Goal: Information Seeking & Learning: Learn about a topic

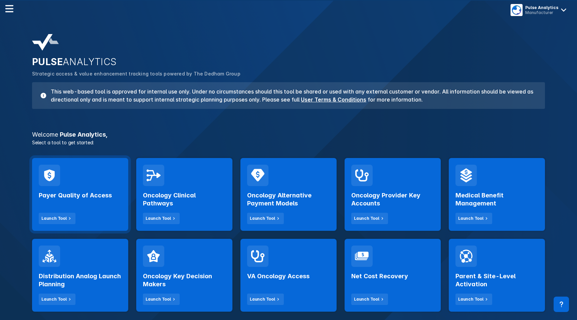
click at [80, 197] on h2 "Payer Quality of Access" at bounding box center [75, 195] width 73 height 8
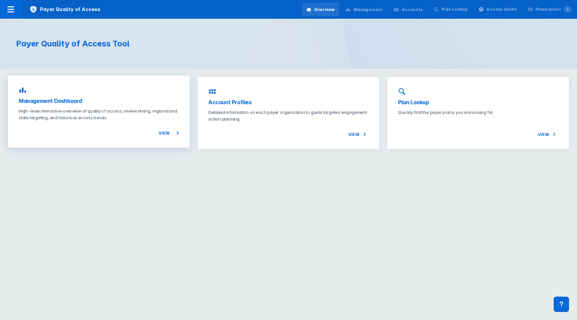
click at [122, 126] on div "View" at bounding box center [99, 129] width 160 height 16
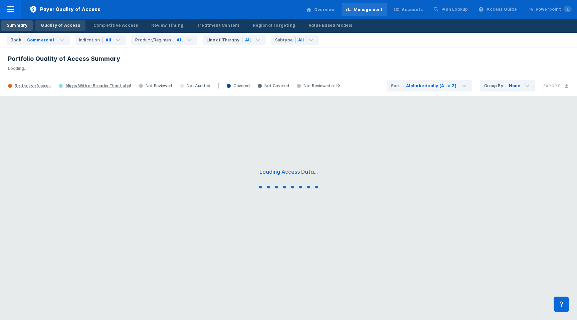
click at [64, 28] on div "Quality of Access" at bounding box center [60, 25] width 39 height 6
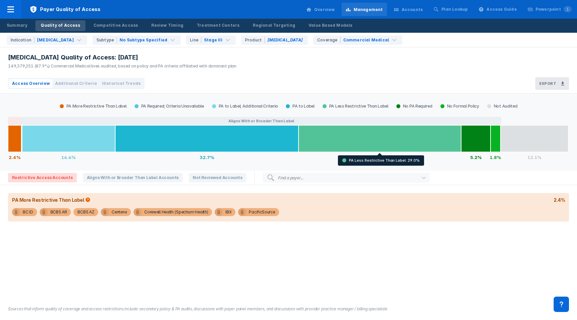
click at [348, 62] on div "[MEDICAL_DATA] Quality of Access: [DATE] 149,379,251 (87.9%) Commercial Medical…" at bounding box center [288, 60] width 577 height 26
click at [387, 71] on div "[MEDICAL_DATA] Quality of Access: [DATE] 149,379,251 (87.9%) Commercial Medical…" at bounding box center [288, 60] width 577 height 26
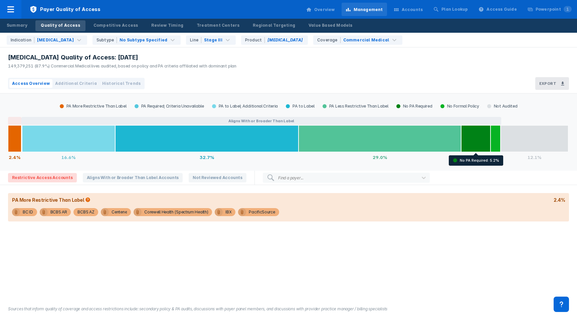
click at [507, 66] on div "[MEDICAL_DATA] Quality of Access: [DATE] 149,379,251 (87.9%) Commercial Medical…" at bounding box center [288, 60] width 577 height 26
click at [542, 50] on div "[MEDICAL_DATA] Quality of Access: [DATE] 149,379,251 (87.9%) Commercial Medical…" at bounding box center [288, 60] width 577 height 26
click at [327, 65] on div "[MEDICAL_DATA] Quality of Access: [DATE] 149,379,251 (87.9%) Commercial Medical…" at bounding box center [288, 60] width 577 height 26
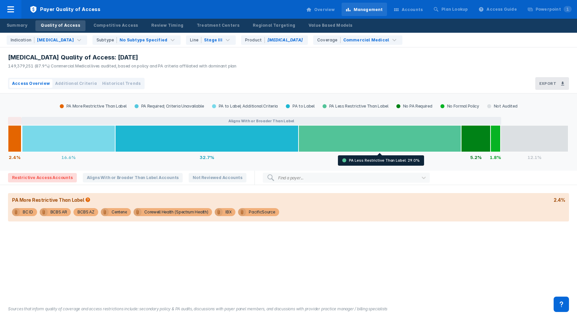
click at [172, 62] on div "[MEDICAL_DATA] Quality of Access: [DATE] 149,379,251 (87.9%) Commercial Medical…" at bounding box center [122, 61] width 228 height 16
drag, startPoint x: 114, startPoint y: 66, endPoint x: 20, endPoint y: 72, distance: 93.7
click at [20, 72] on div "[MEDICAL_DATA] Quality of Access: [DATE] 149,379,251 (87.9%) Commercial Medical…" at bounding box center [120, 60] width 241 height 26
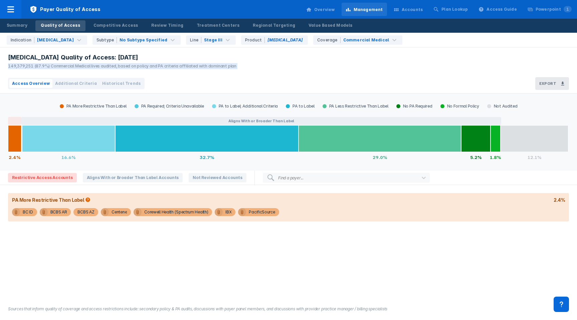
click at [190, 61] on div "[MEDICAL_DATA] Quality of Access: [DATE]" at bounding box center [122, 57] width 228 height 8
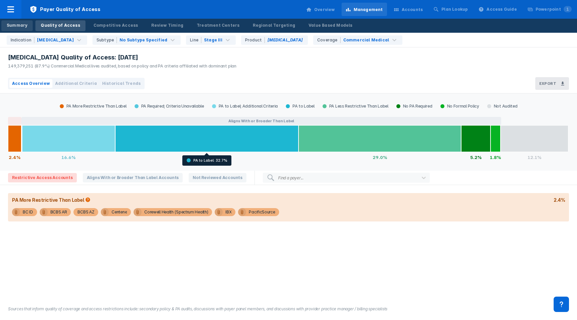
click at [20, 23] on div "Summary" at bounding box center [17, 25] width 21 height 6
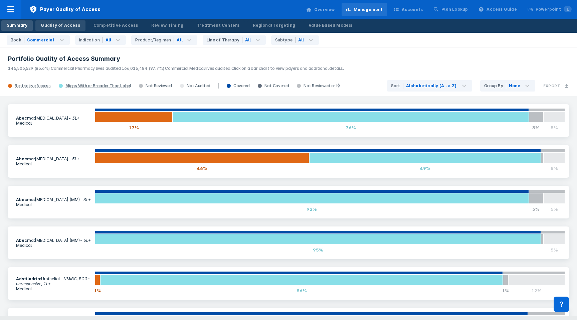
click at [52, 28] on div "Quality of Access" at bounding box center [60, 25] width 39 height 6
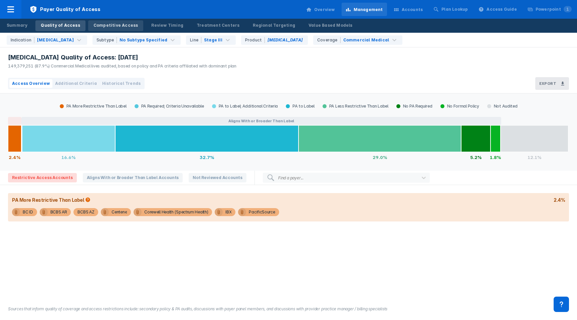
click at [114, 25] on div "Competitive Access" at bounding box center [116, 25] width 45 height 6
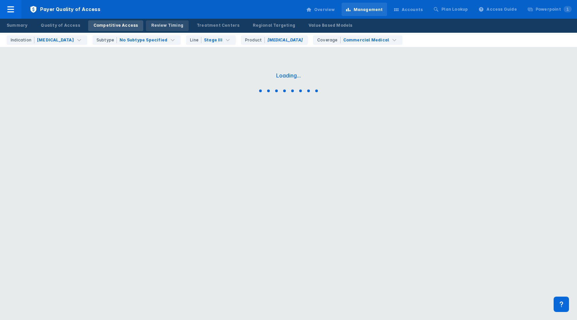
click at [161, 25] on div "Review Timing" at bounding box center [167, 25] width 32 height 6
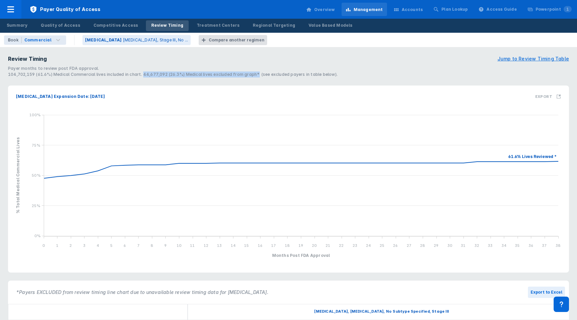
drag, startPoint x: 254, startPoint y: 75, endPoint x: 141, endPoint y: 75, distance: 113.2
click at [141, 75] on div "104,702,159 (61.6%) Medical Commercial lives included in chart. 44,677,092 (26.…" at bounding box center [288, 74] width 561 height 6
click at [190, 75] on div "104,702,159 (61.6%) Medical Commercial lives included in chart. 44,677,092 (26.…" at bounding box center [288, 74] width 561 height 6
click at [213, 22] on div "Treatment Centers" at bounding box center [218, 25] width 43 height 6
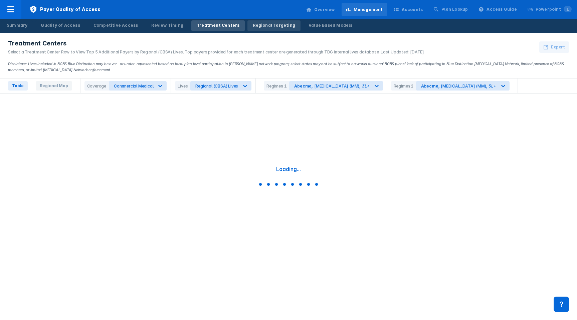
click at [256, 21] on link "Regional Targeting" at bounding box center [273, 25] width 53 height 11
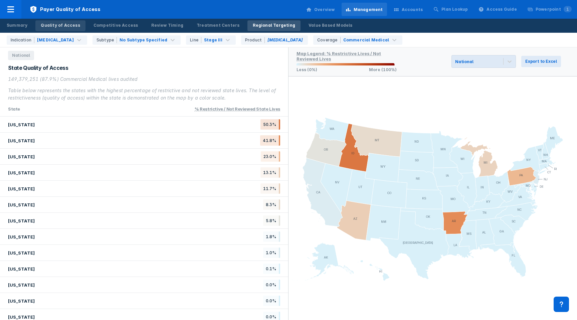
click at [54, 23] on div "Quality of Access" at bounding box center [60, 25] width 39 height 6
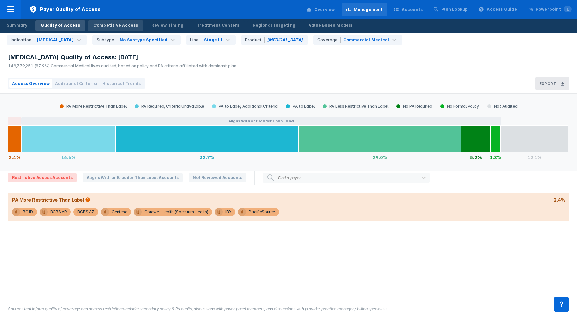
click at [107, 22] on div "Competitive Access" at bounding box center [116, 25] width 45 height 6
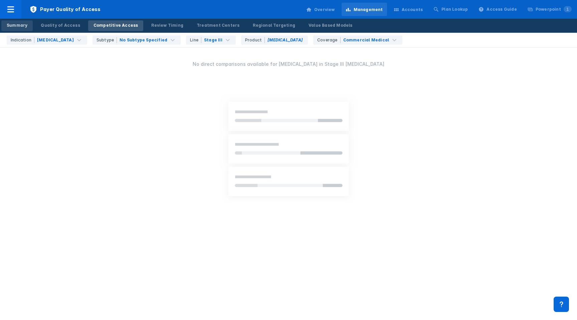
click at [20, 23] on div "Summary" at bounding box center [17, 25] width 21 height 6
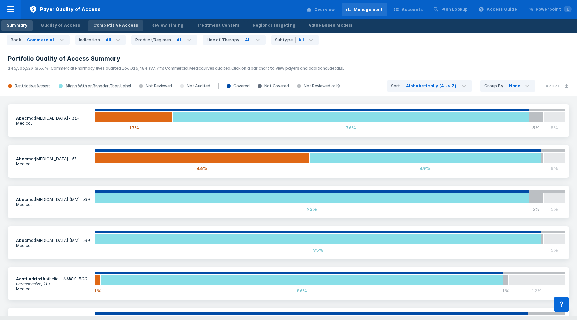
click at [95, 26] on div "Competitive Access" at bounding box center [116, 25] width 45 height 6
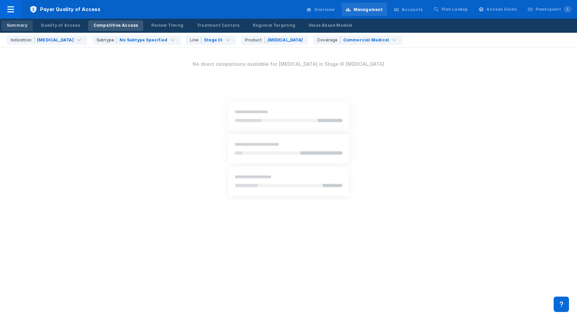
click at [21, 27] on div "Summary" at bounding box center [17, 25] width 21 height 6
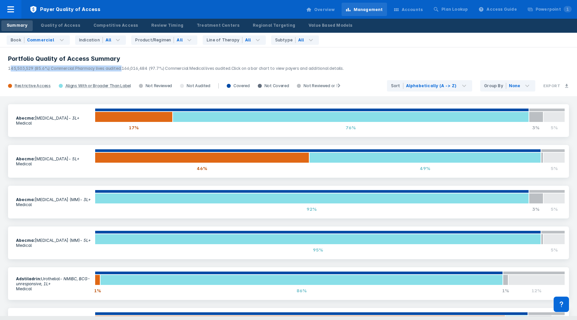
drag, startPoint x: 118, startPoint y: 68, endPoint x: 10, endPoint y: 69, distance: 108.2
click at [10, 68] on span "145,503,529 (85.6%) Commercial Pharmacy lives audited." at bounding box center [65, 68] width 114 height 5
click at [9, 69] on span "145,503,529 (85.6%) Commercial Pharmacy lives audited." at bounding box center [65, 68] width 114 height 5
drag, startPoint x: 9, startPoint y: 69, endPoint x: 119, endPoint y: 69, distance: 109.2
click at [119, 69] on span "145,503,529 (85.6%) Commercial Pharmacy lives audited." at bounding box center [65, 68] width 114 height 5
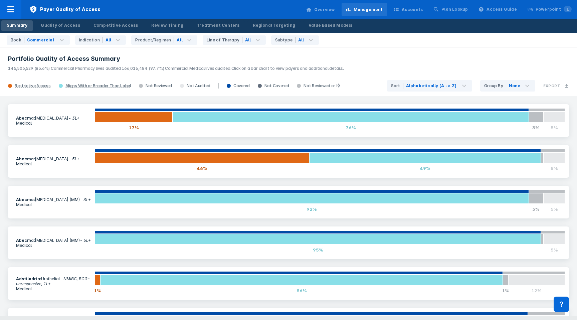
click at [119, 69] on span "145,503,529 (85.6%) Commercial Pharmacy lives audited." at bounding box center [65, 68] width 114 height 5
click at [58, 24] on div "Quality of Access" at bounding box center [60, 25] width 39 height 6
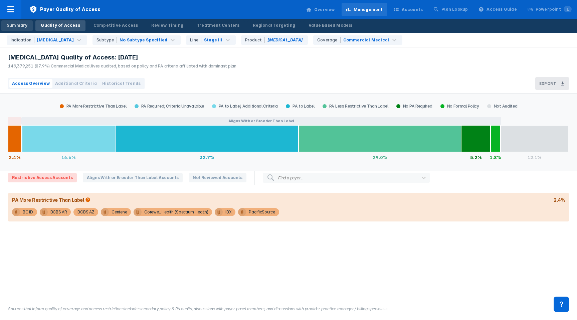
click at [16, 26] on div "Summary" at bounding box center [17, 25] width 21 height 6
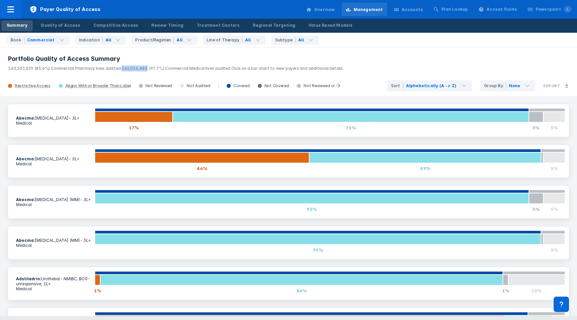
drag, startPoint x: 143, startPoint y: 66, endPoint x: 118, endPoint y: 68, distance: 25.8
click at [118, 68] on p "145,503,529 (85.6%) Commercial Pharmacy lives audited. 166,016,484 (97.7%) Comm…" at bounding box center [288, 67] width 561 height 9
click at [26, 70] on span "145,503,529 (85.6%) Commercial Pharmacy lives audited." at bounding box center [65, 68] width 114 height 5
click at [106, 67] on span "145,503,529 (85.6%) Commercial Pharmacy lives audited." at bounding box center [65, 68] width 114 height 5
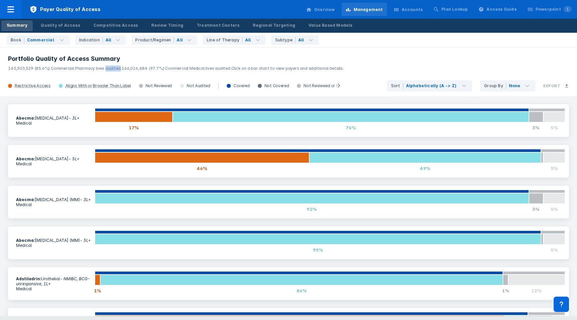
click at [106, 67] on span "145,503,529 (85.6%) Commercial Pharmacy lives audited." at bounding box center [65, 68] width 114 height 5
click at [113, 70] on span "145,503,529 (85.6%) Commercial Pharmacy lives audited." at bounding box center [65, 68] width 114 height 5
drag, startPoint x: 111, startPoint y: 69, endPoint x: 7, endPoint y: 69, distance: 104.5
click at [7, 69] on header "Portfolio Quality of Access Summary 145,503,529 (85.6%) Commercial Pharmacy liv…" at bounding box center [288, 61] width 577 height 29
click at [14, 70] on span "145,503,529 (85.6%) Commercial Pharmacy lives audited." at bounding box center [65, 68] width 114 height 5
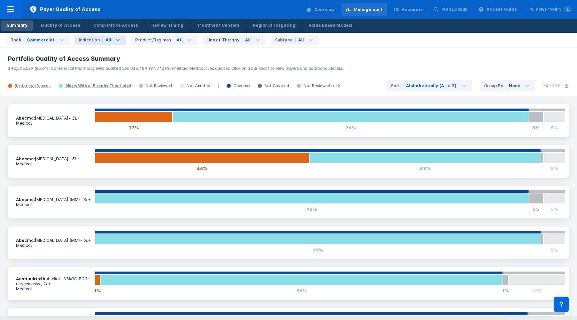
click at [116, 39] on icon at bounding box center [118, 40] width 4 height 2
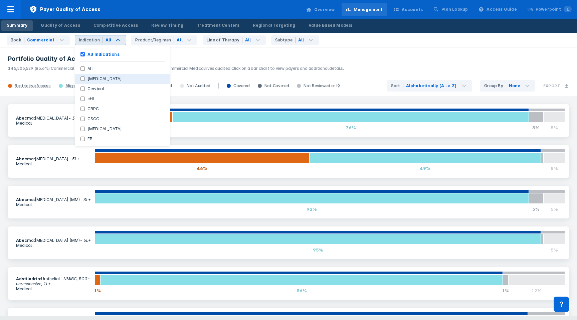
click at [96, 80] on label "[MEDICAL_DATA]" at bounding box center [105, 79] width 40 height 6
click at [85, 80] on Cancer "[MEDICAL_DATA]" at bounding box center [82, 78] width 4 height 4
checkbox Cancer "true"
checkbox Indications "false"
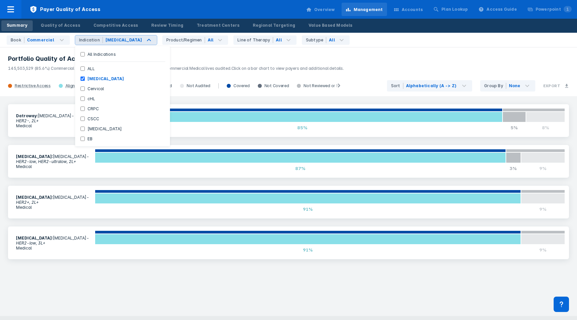
click at [191, 62] on h3 "Portfolio Quality of Access Summary" at bounding box center [288, 59] width 561 height 8
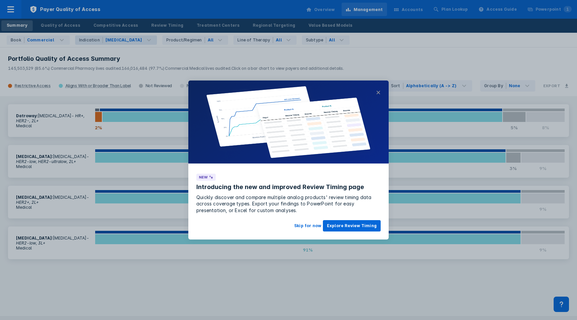
click at [379, 91] on button "×" at bounding box center [378, 92] width 5 height 8
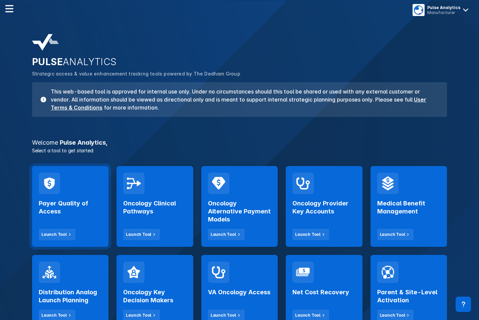
click at [77, 197] on div "Payer Quality of Access Launch Tool" at bounding box center [70, 217] width 63 height 46
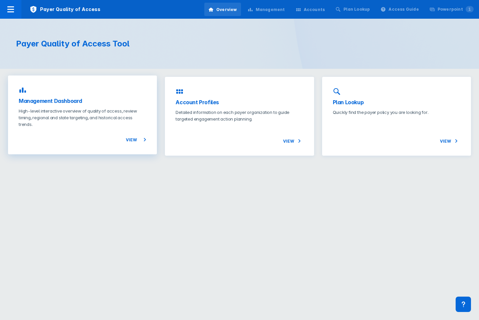
click at [57, 111] on p "High-level interactive overview of quality of access, review timing, regional a…" at bounding box center [83, 118] width 128 height 20
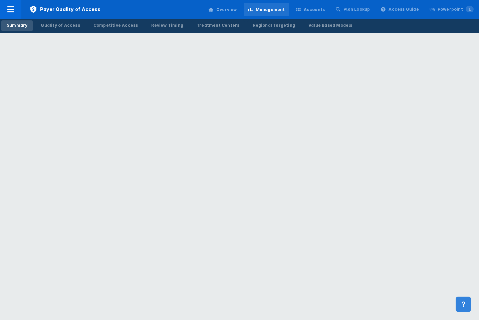
click at [465, 309] on button at bounding box center [463, 304] width 15 height 15
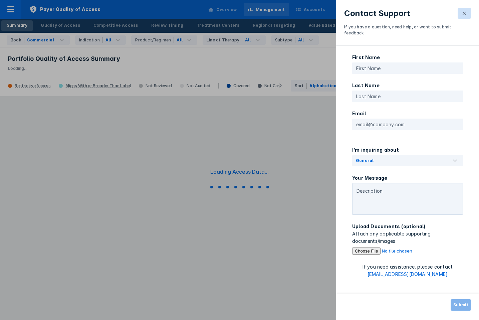
click at [464, 13] on icon at bounding box center [464, 13] width 3 height 3
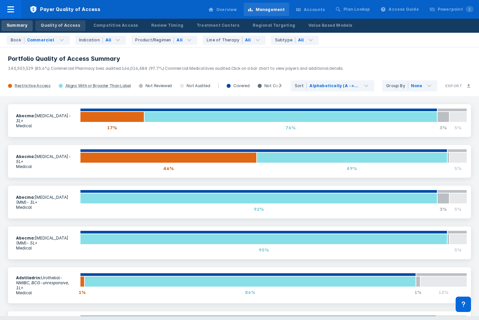
click at [54, 27] on div "Quality of Access" at bounding box center [60, 25] width 39 height 6
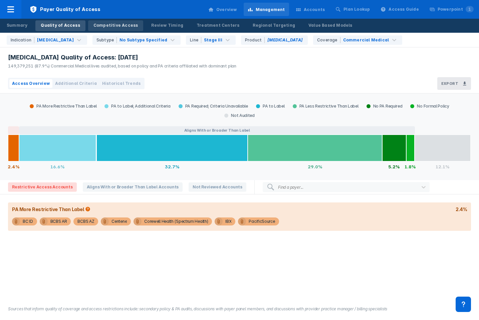
click at [99, 26] on div "Competitive Access" at bounding box center [116, 25] width 45 height 6
